Goal: Task Accomplishment & Management: Use online tool/utility

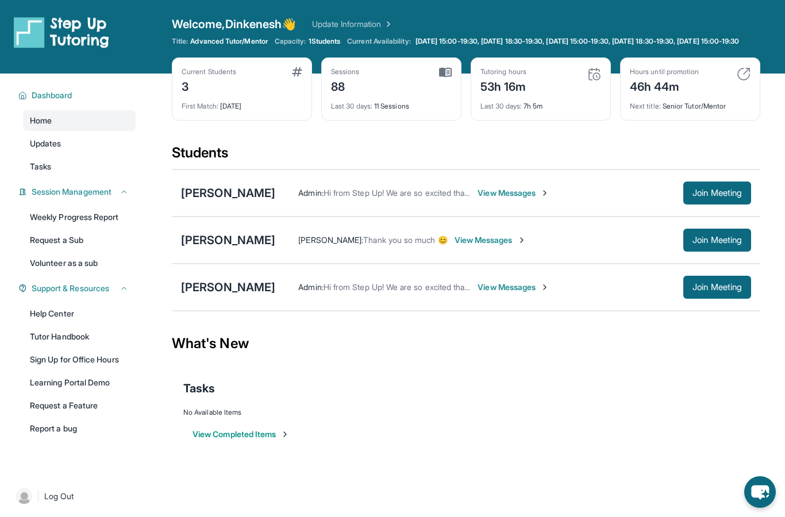
scroll to position [71, 0]
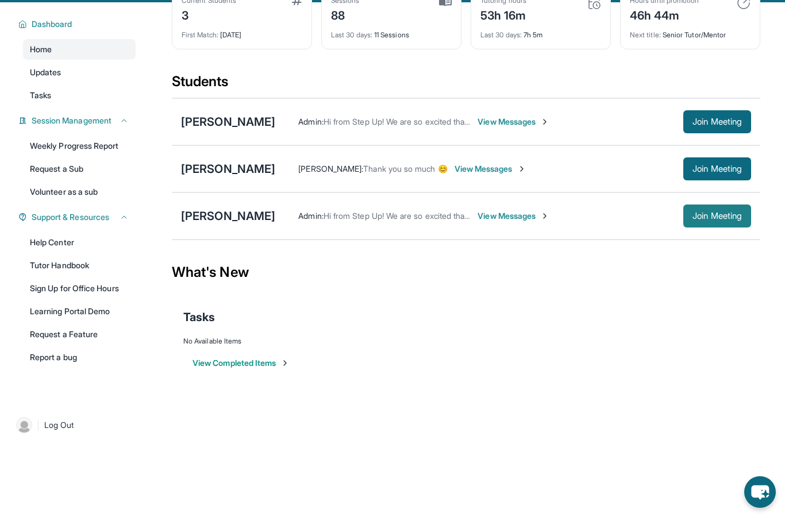
click at [685, 228] on button "Join Meeting" at bounding box center [717, 216] width 68 height 23
click at [719, 220] on span "Join Meeting" at bounding box center [717, 216] width 49 height 7
